Goal: Task Accomplishment & Management: Use online tool/utility

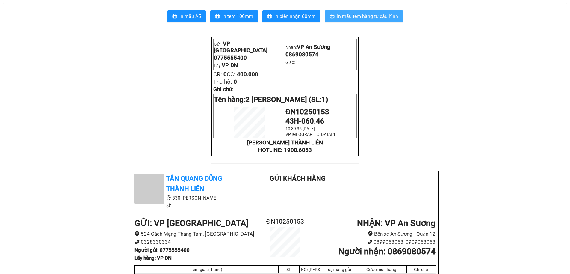
click at [376, 13] on span "In mẫu tem hàng tự cấu hình" at bounding box center [367, 16] width 61 height 7
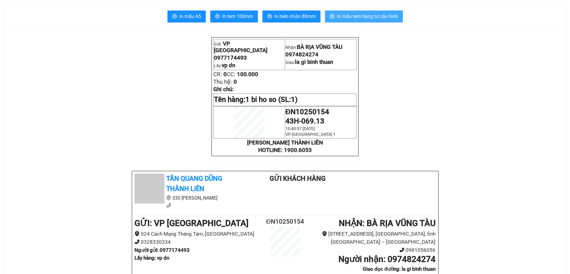
click at [361, 16] on span "In mẫu tem hàng tự cấu hình" at bounding box center [367, 16] width 61 height 7
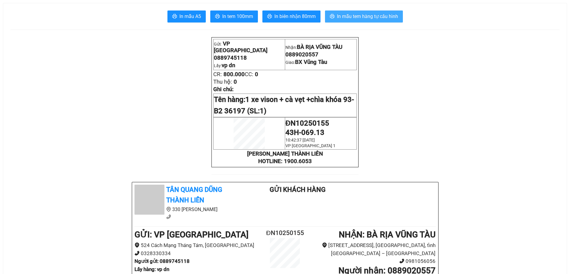
click at [372, 13] on span "In mẫu tem hàng tự cấu hình" at bounding box center [367, 16] width 61 height 7
